Goal: Transaction & Acquisition: Purchase product/service

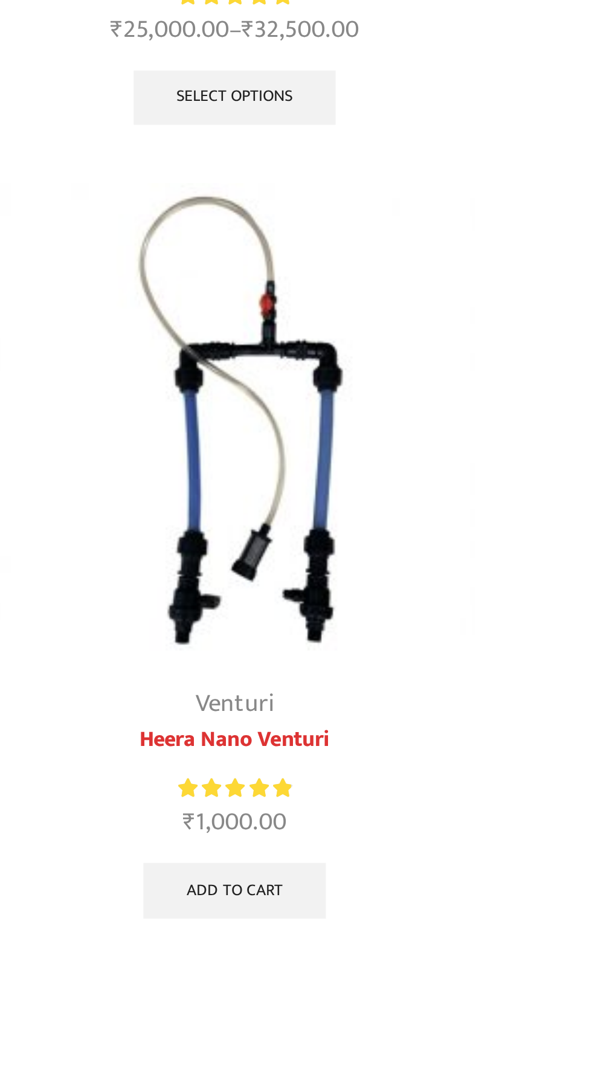
scroll to position [3447, 0]
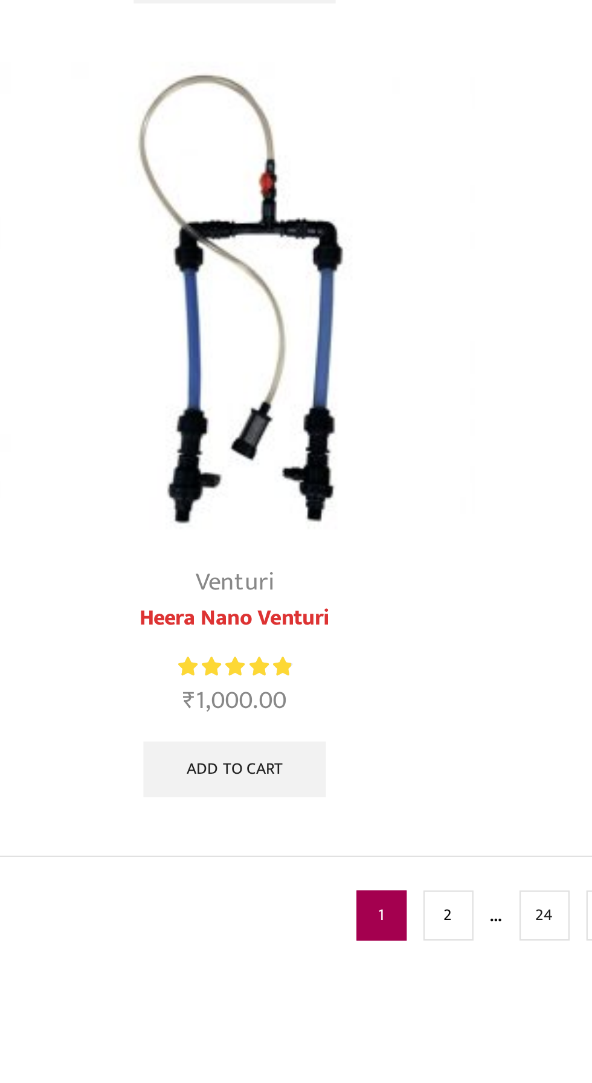
click at [274, 1051] on link "2" at bounding box center [276, 1059] width 22 height 22
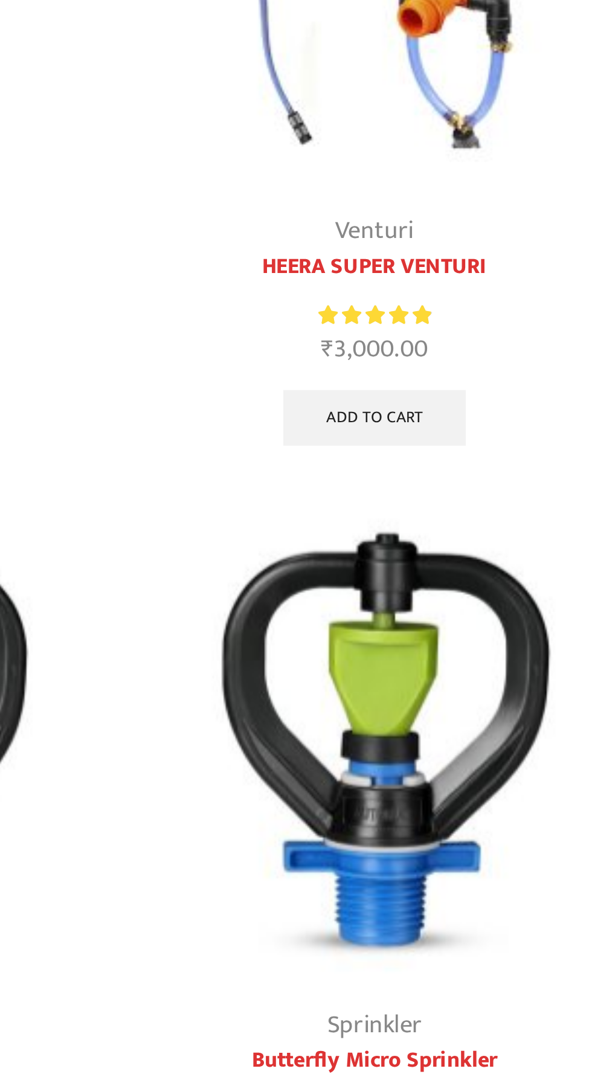
scroll to position [3154, 0]
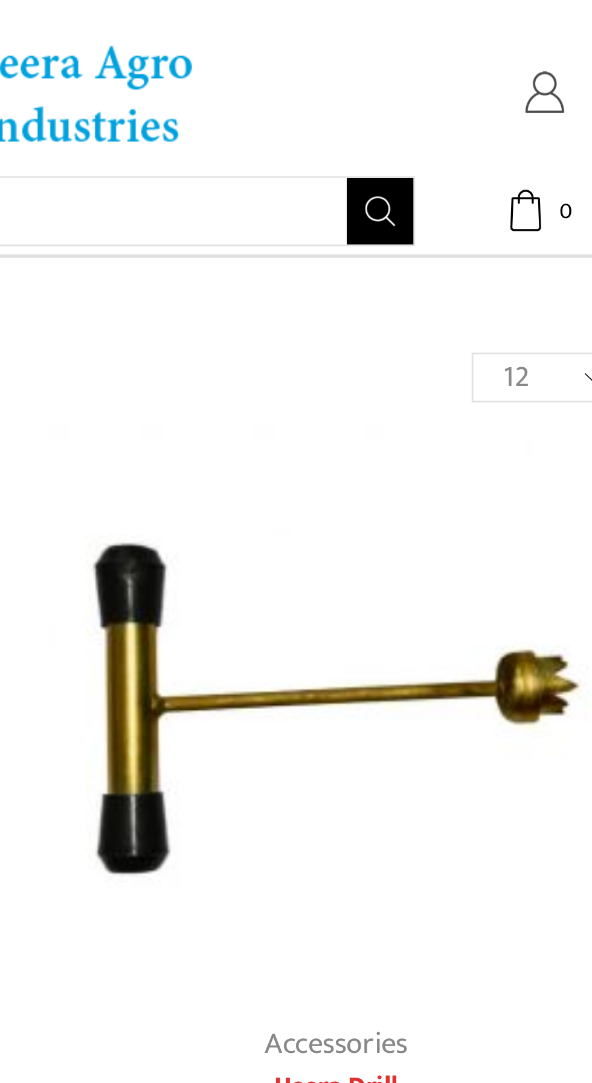
click at [486, 34] on icon at bounding box center [484, 33] width 15 height 15
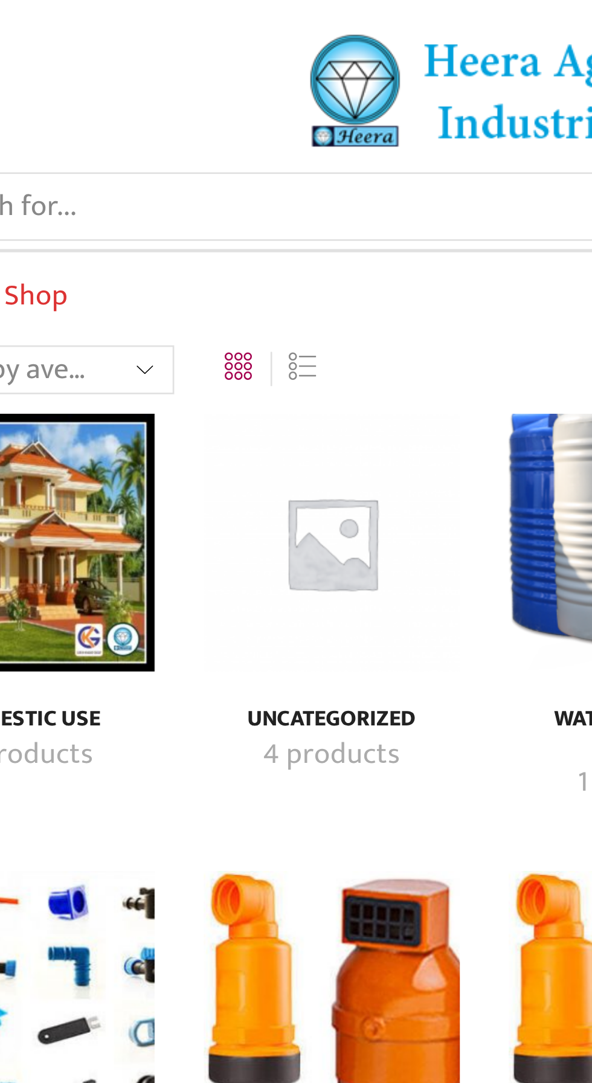
click at [224, 140] on link "List" at bounding box center [229, 140] width 10 height 0
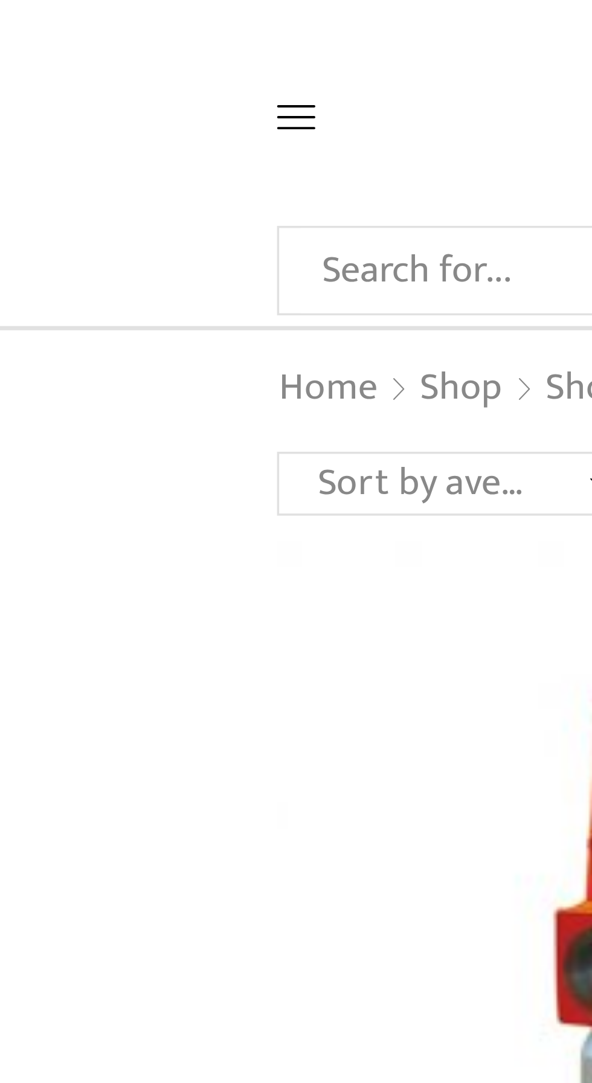
click at [85, 33] on icon at bounding box center [84, 33] width 11 height 7
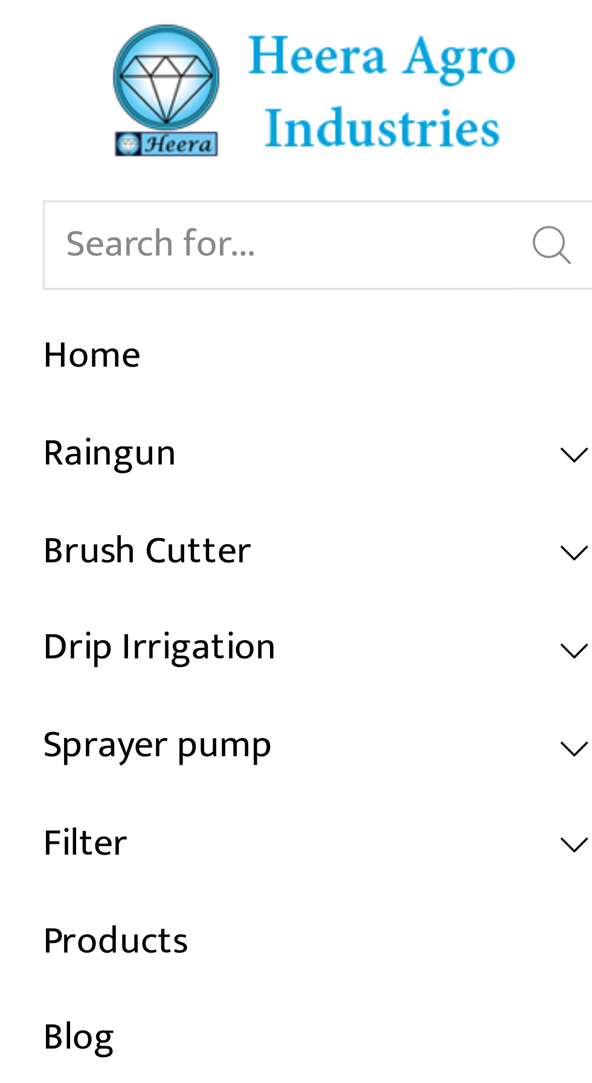
click at [23, 100] on link "Home" at bounding box center [90, 102] width 157 height 28
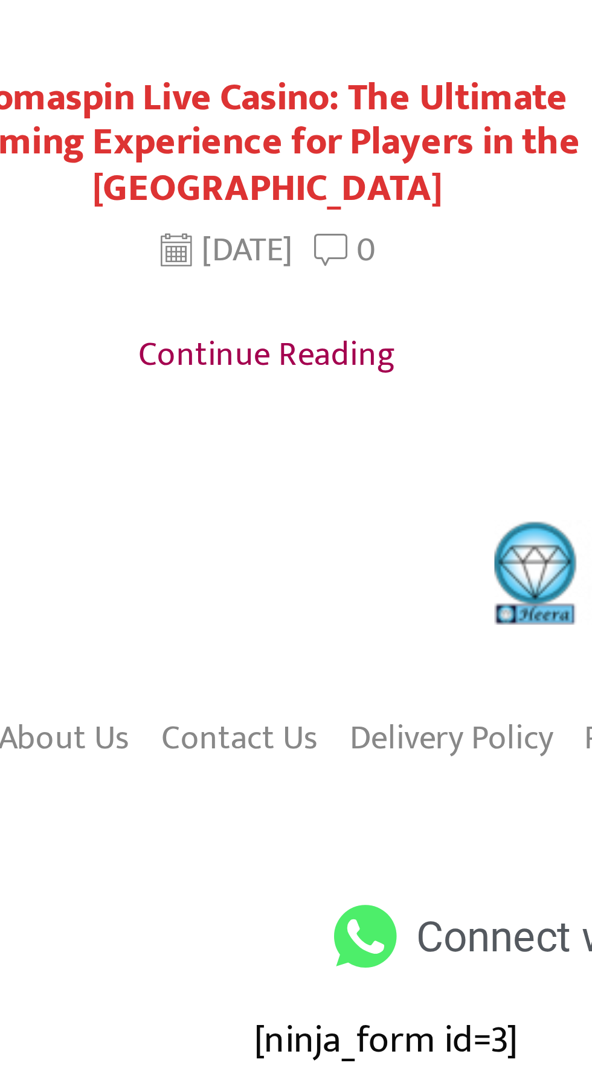
scroll to position [3147, 0]
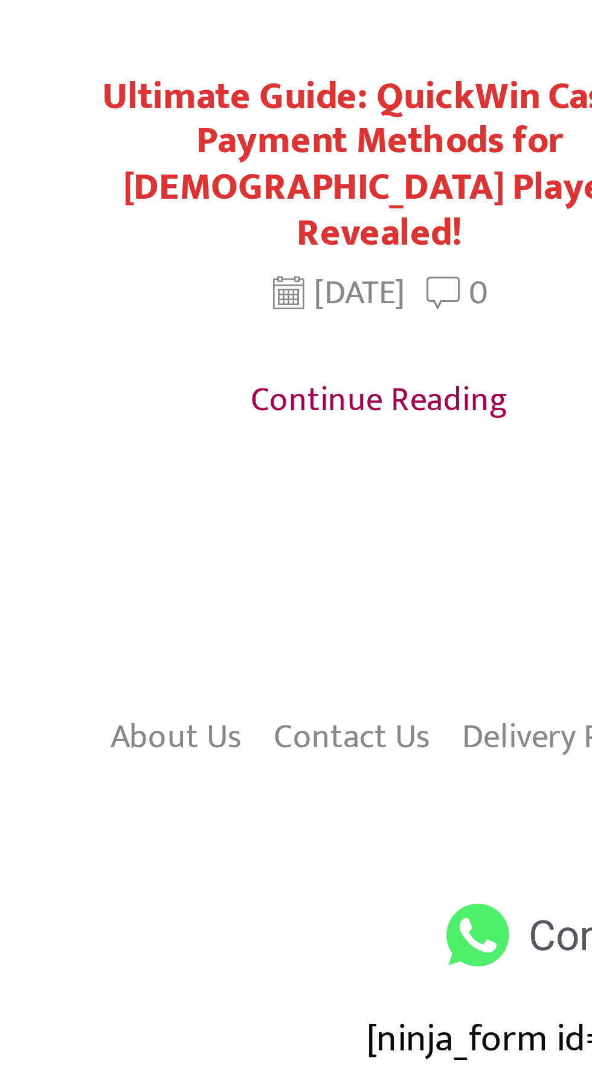
click at [175, 924] on link "Contact Us" at bounding box center [177, 934] width 45 height 21
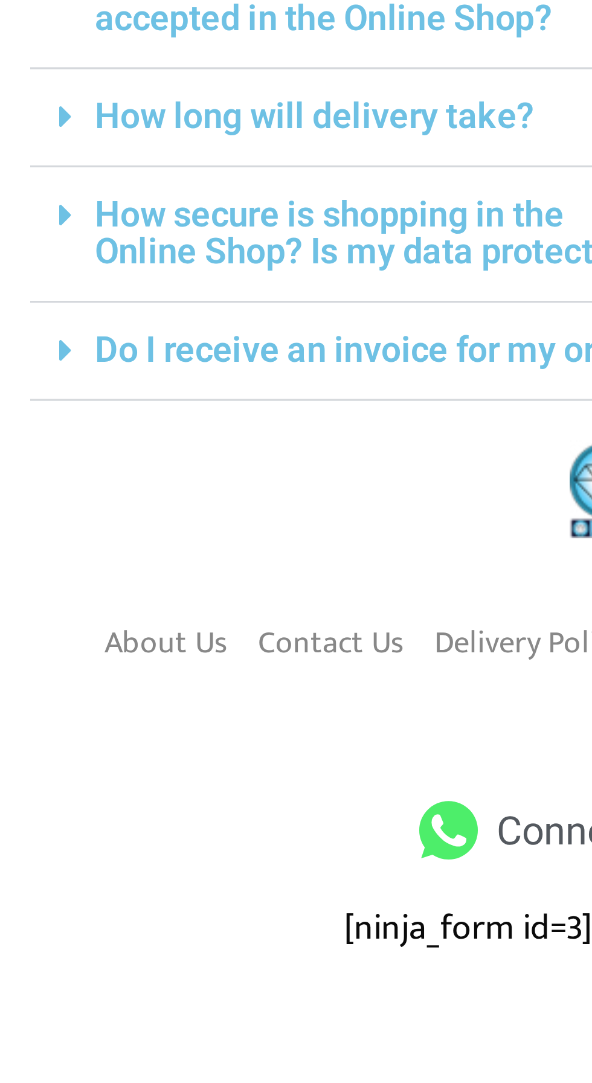
click at [178, 768] on link "Contact Us" at bounding box center [177, 778] width 45 height 21
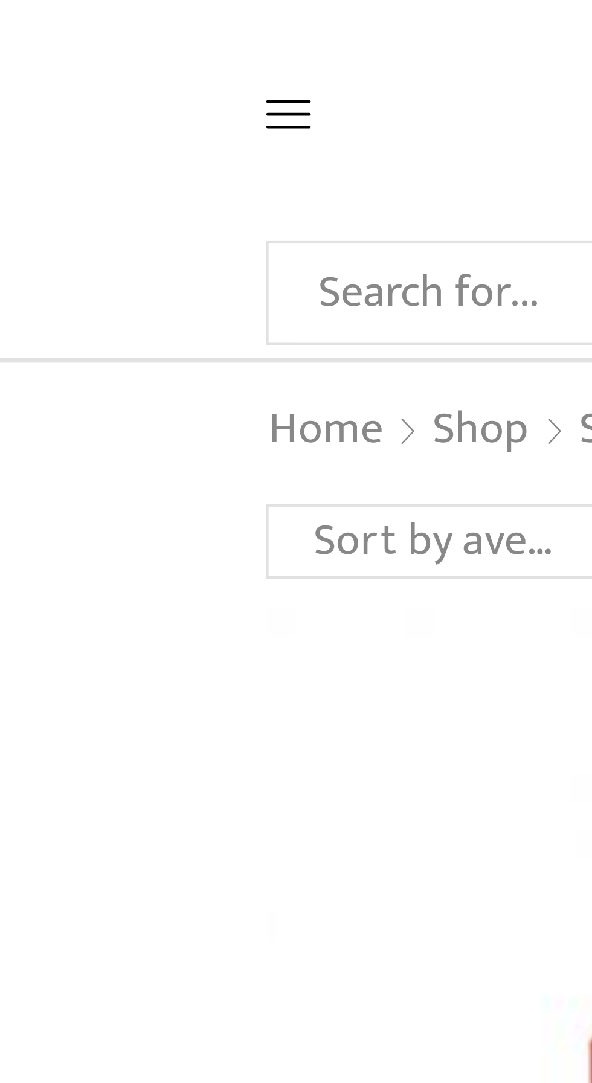
click at [85, 34] on icon at bounding box center [84, 33] width 11 height 11
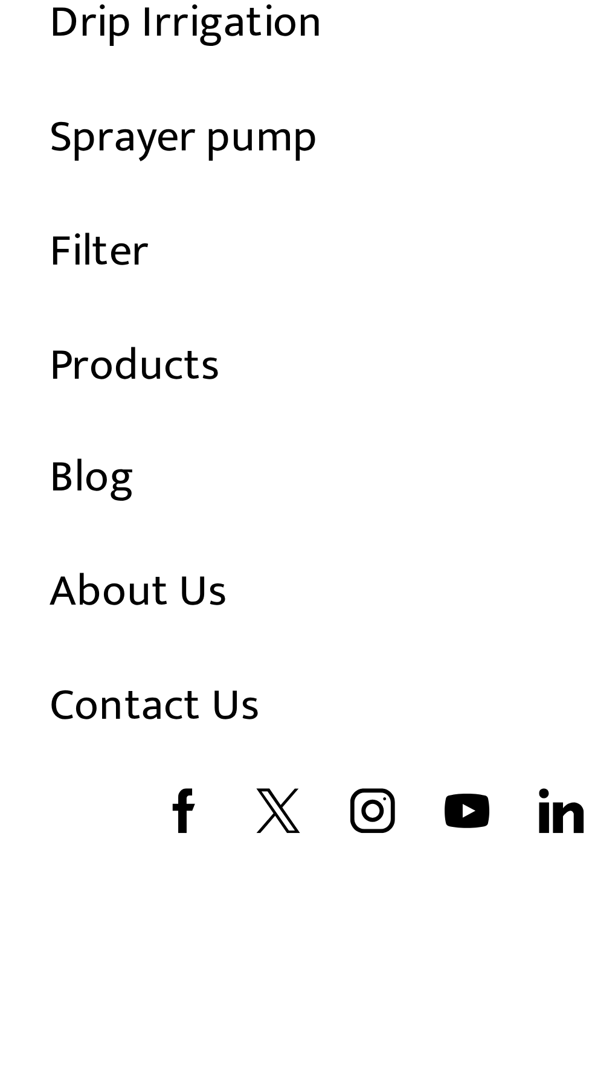
click at [39, 354] on link "Contact Us" at bounding box center [90, 351] width 157 height 28
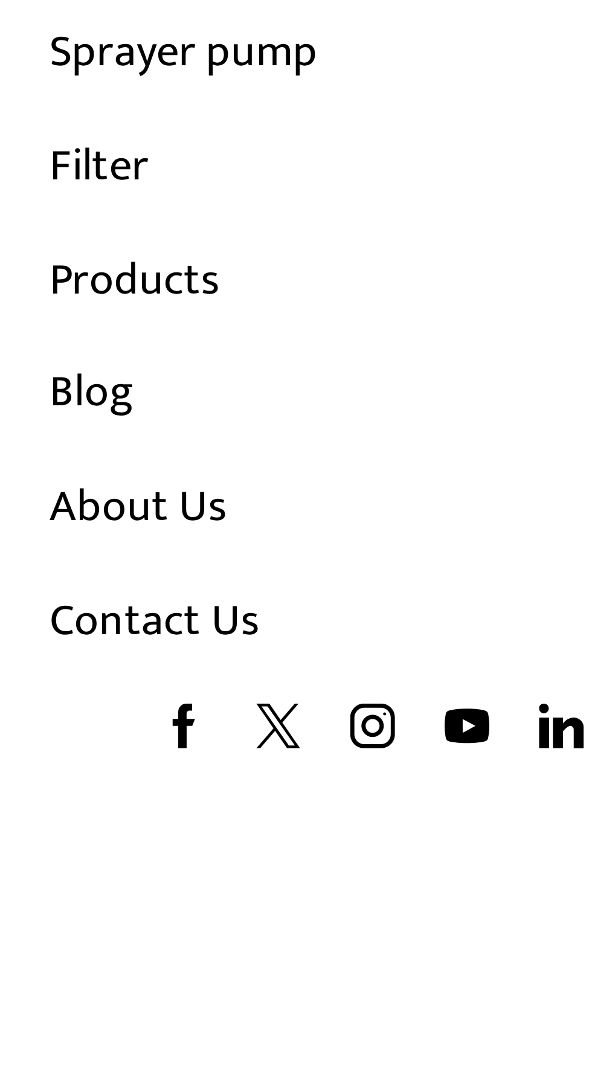
click at [37, 352] on link "Contact Us" at bounding box center [90, 351] width 157 height 28
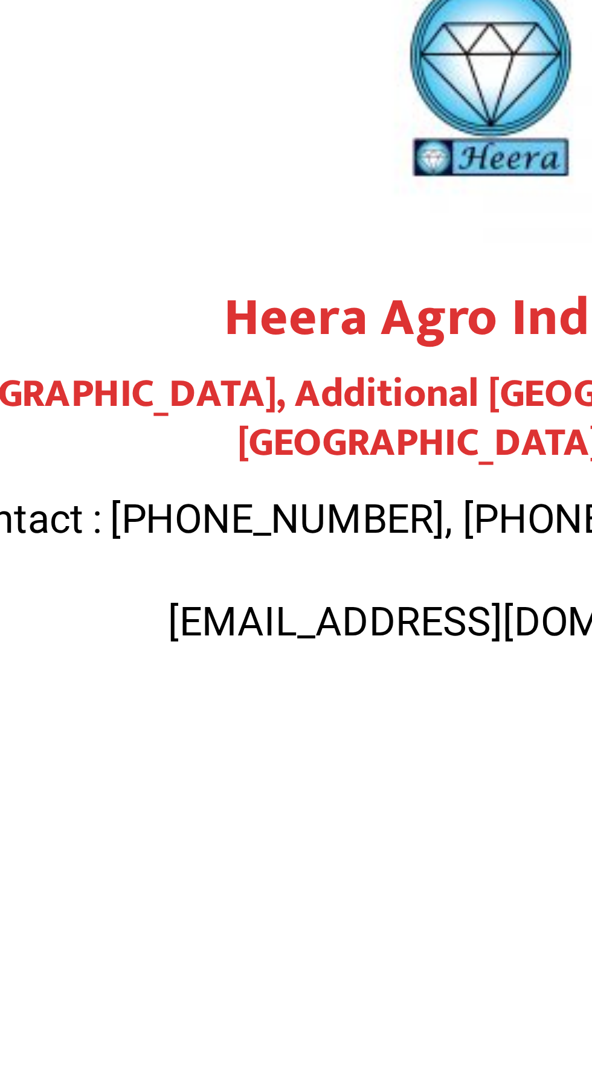
click at [257, 259] on span "Contact : [PHONE_NUMBER], [PHONE_NUMBER], 9307300144" at bounding box center [296, 265] width 297 height 13
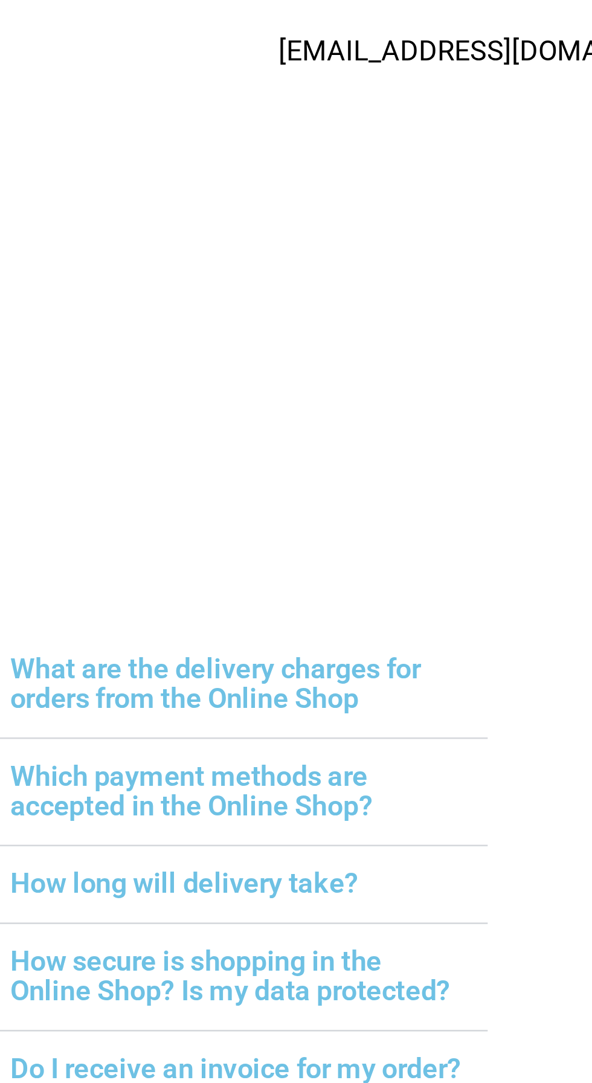
click at [231, 526] on link "What are the delivery charges for orders from the Online Shop" at bounding box center [184, 538] width 159 height 24
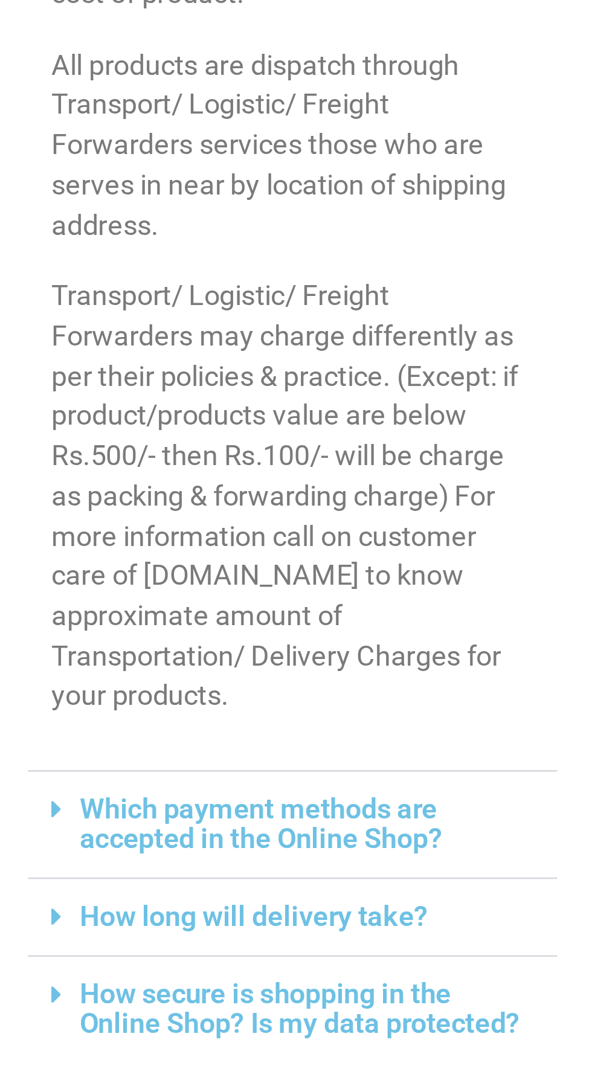
scroll to position [34, 0]
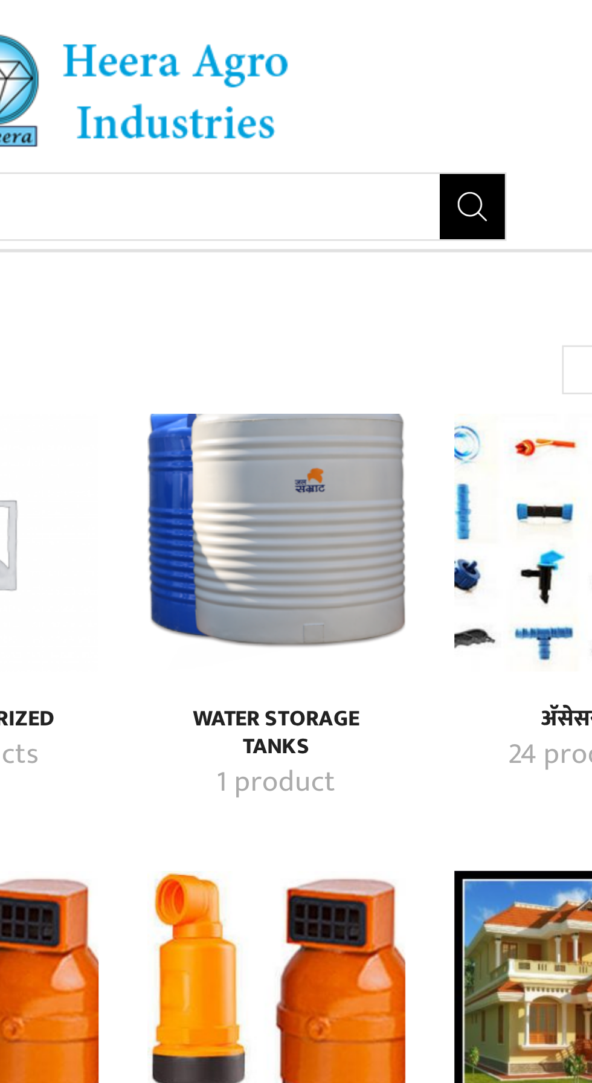
click at [365, 77] on input "Search input" at bounding box center [249, 77] width 328 height 24
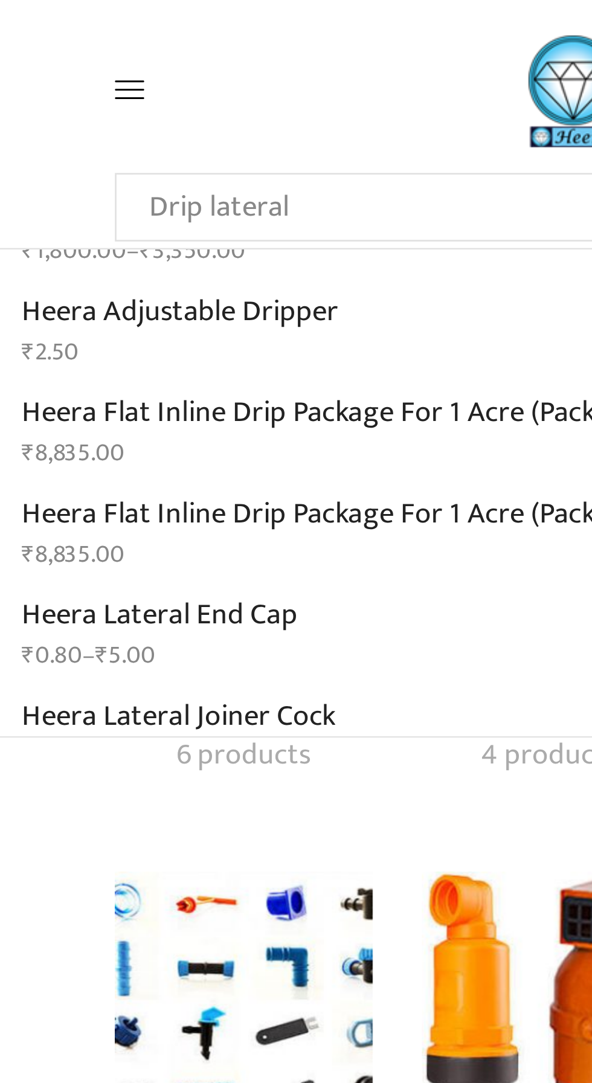
scroll to position [169, 0]
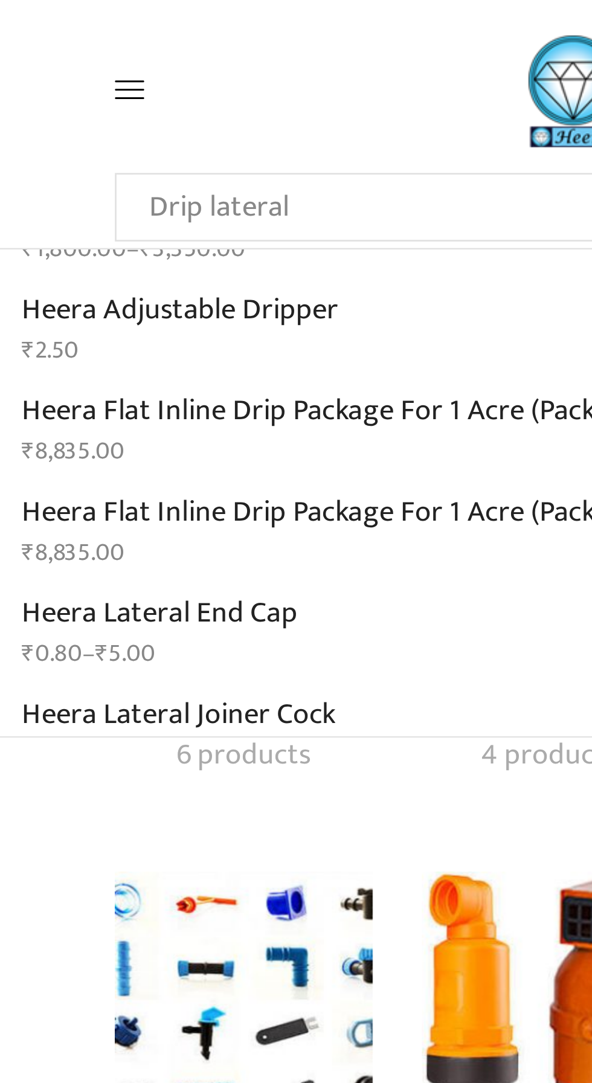
click at [156, 187] on p "Heera Flat Inline Drip Package For 1 Acre (Package of 10500)" at bounding box center [181, 190] width 274 height 18
type input "Heera Flat Inline Drip Package For 1 Acre (Package of 10500)"
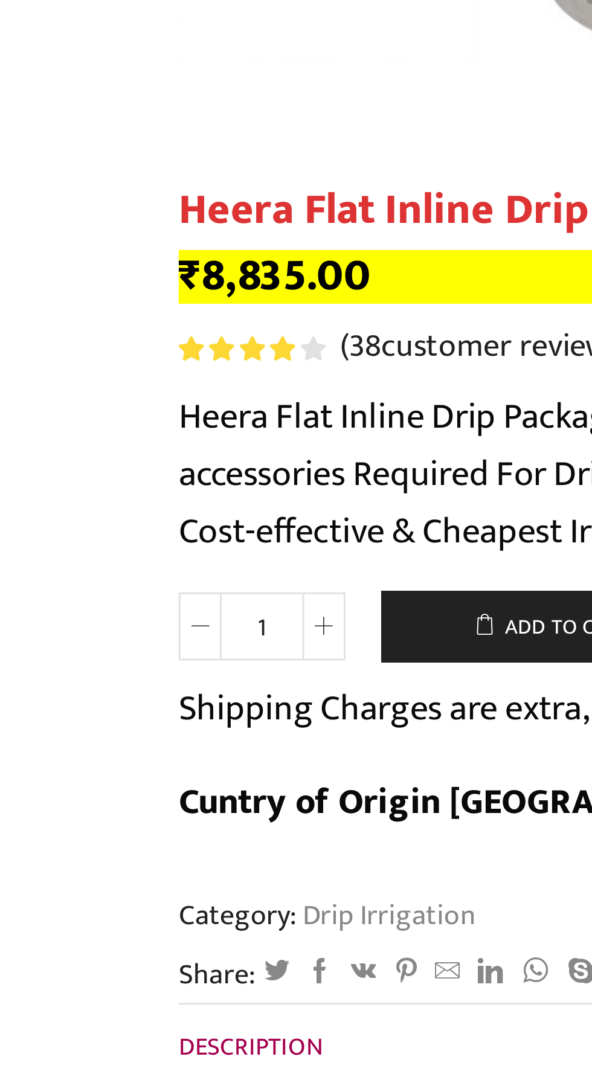
scroll to position [80, 0]
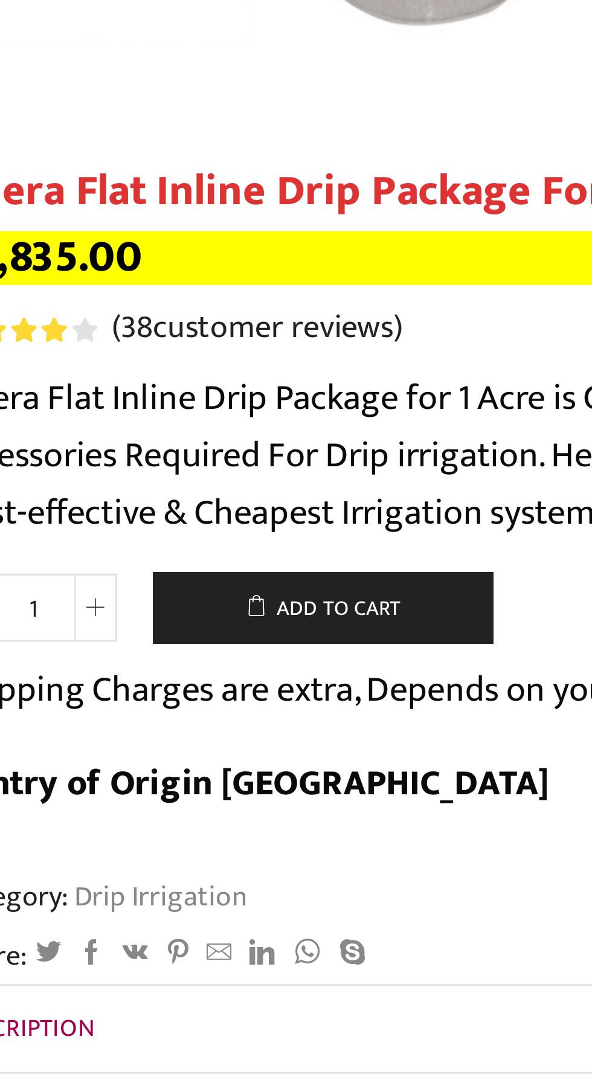
click at [208, 651] on button "Add to cart" at bounding box center [204, 649] width 115 height 24
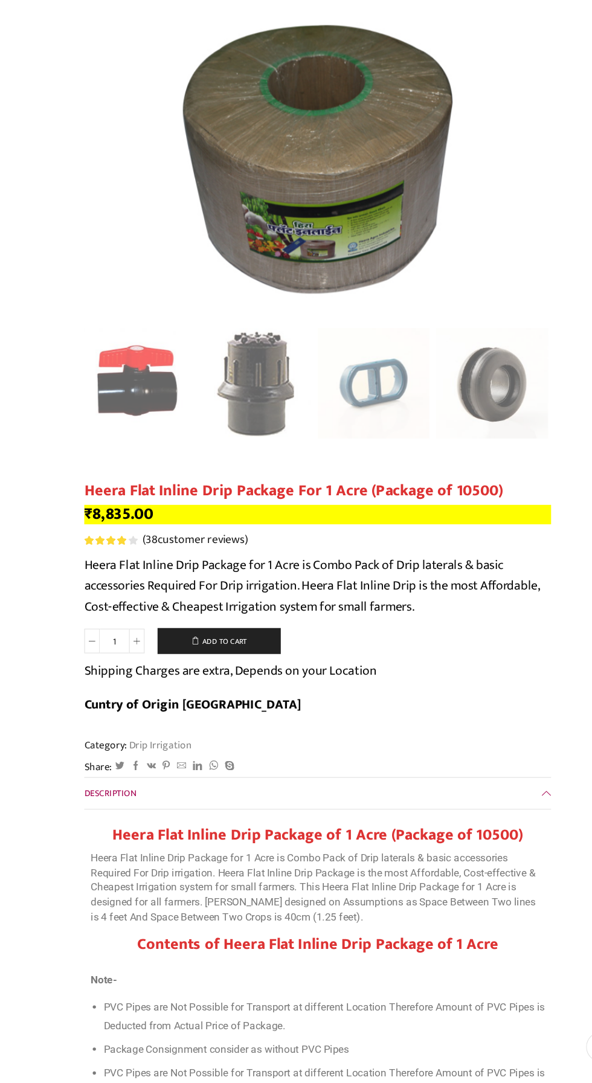
scroll to position [54, 0]
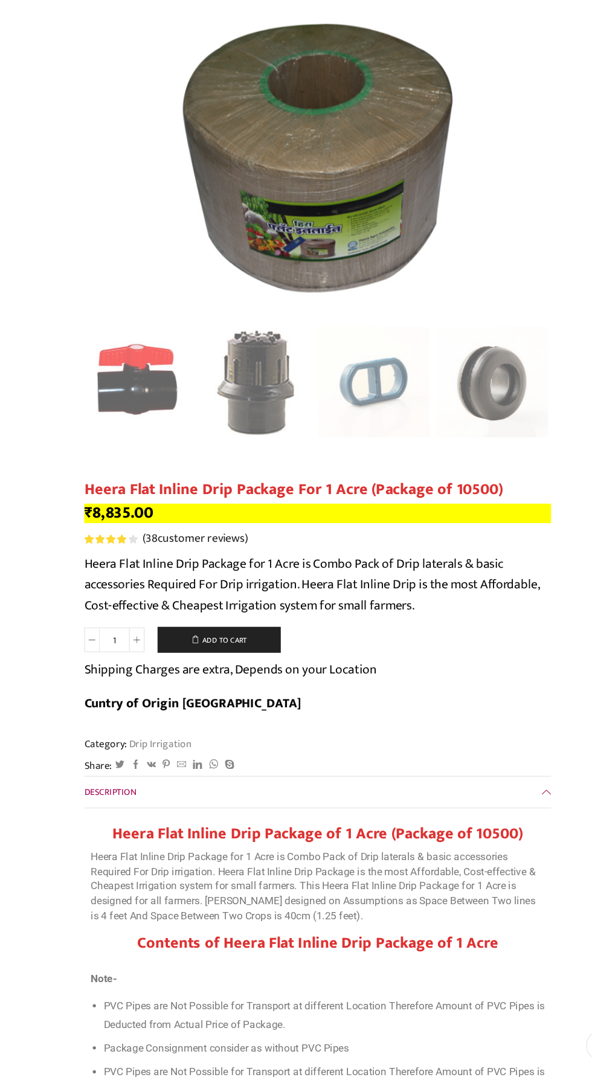
click at [280, 877] on p "Heera Flat Inline Drip Package for 1 Acre is Combo Pack of Drip laterals & basi…" at bounding box center [296, 903] width 423 height 69
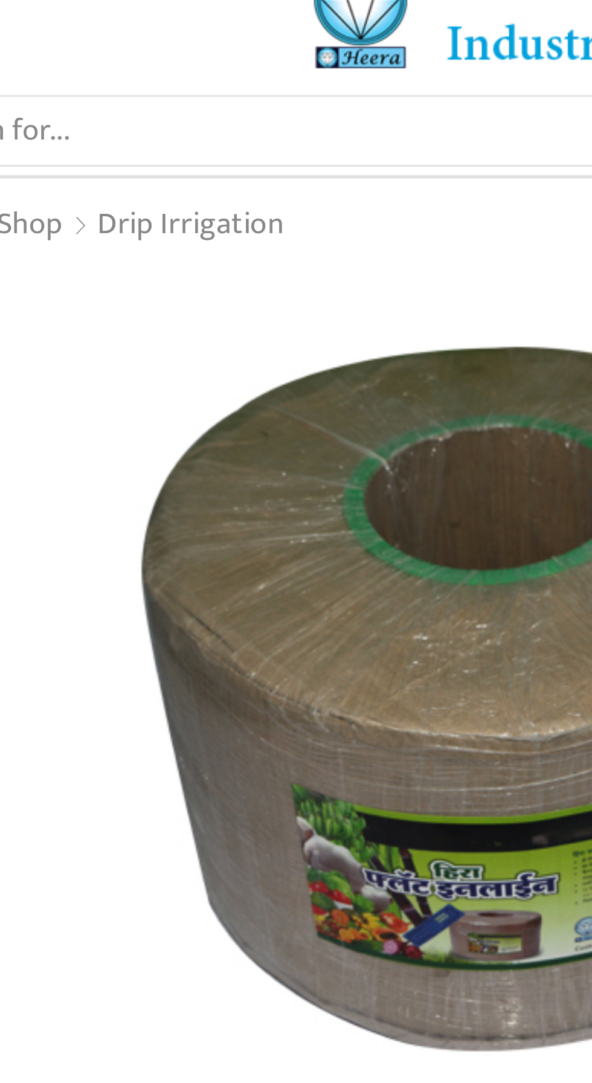
scroll to position [0, 0]
